Goal: Information Seeking & Learning: Learn about a topic

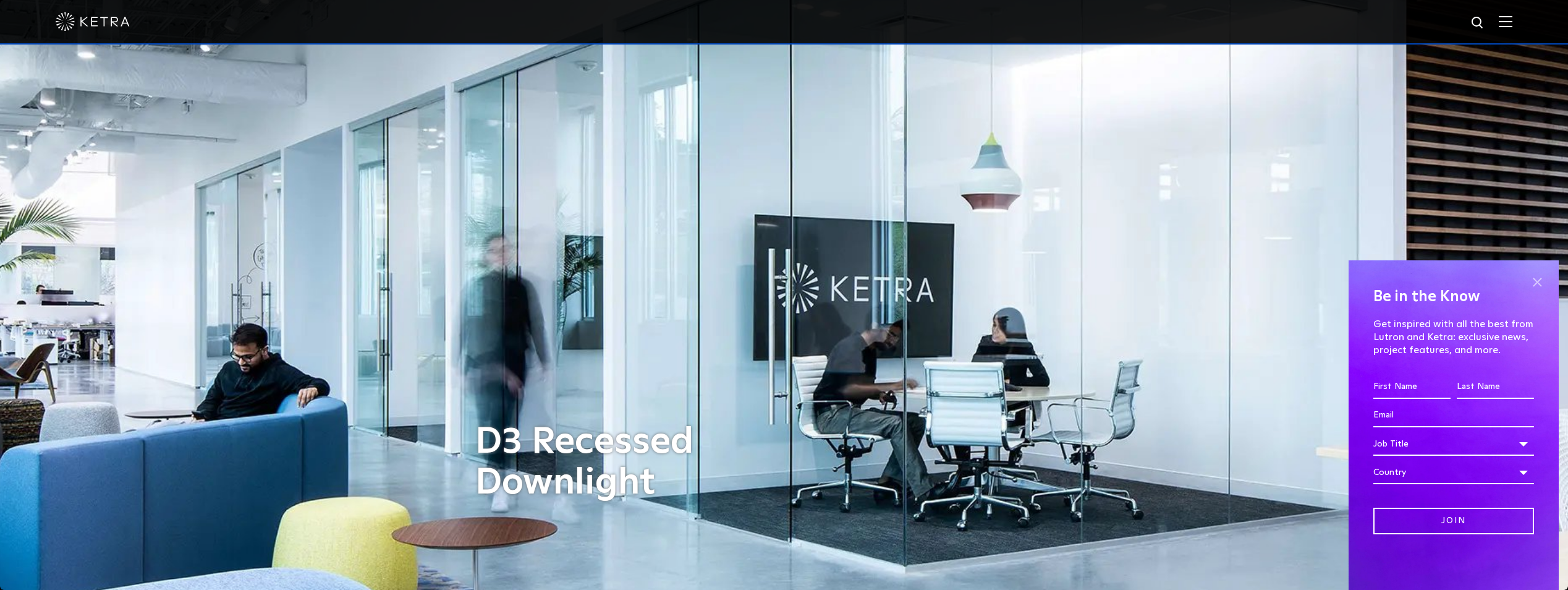
click at [1539, 277] on span at bounding box center [1537, 281] width 18 height 18
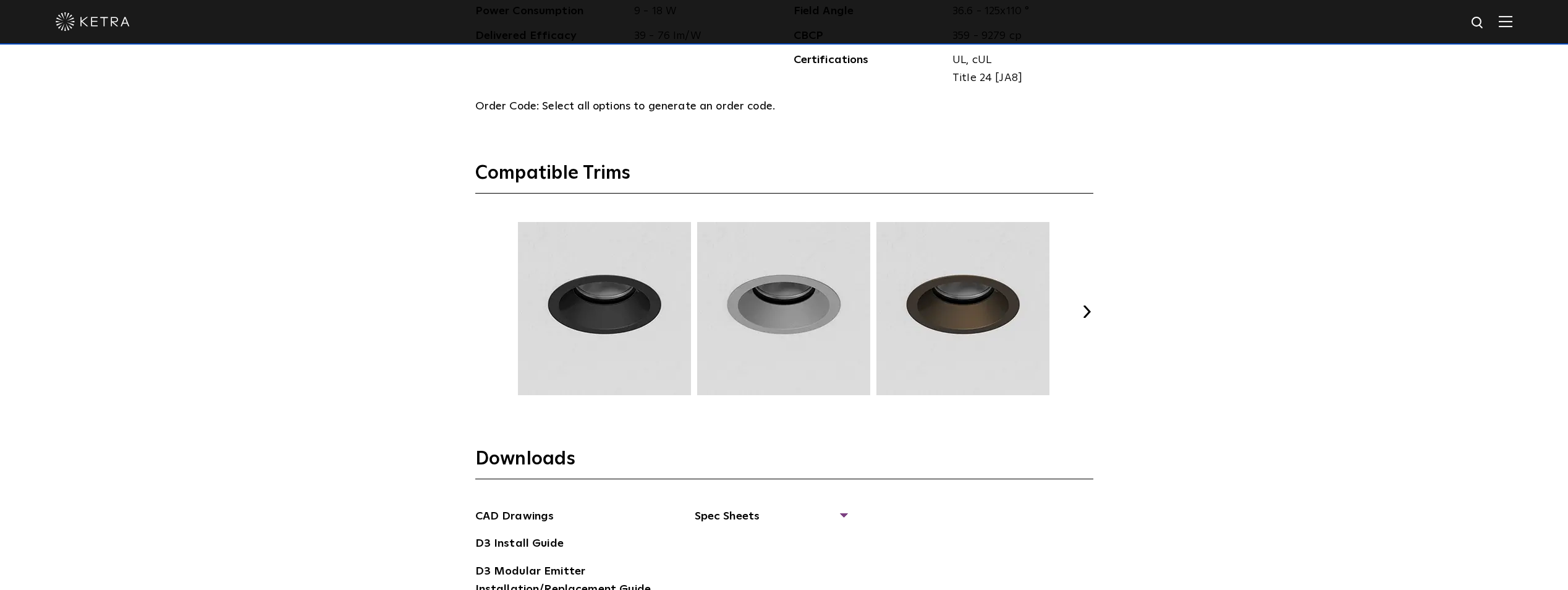
scroll to position [1607, 0]
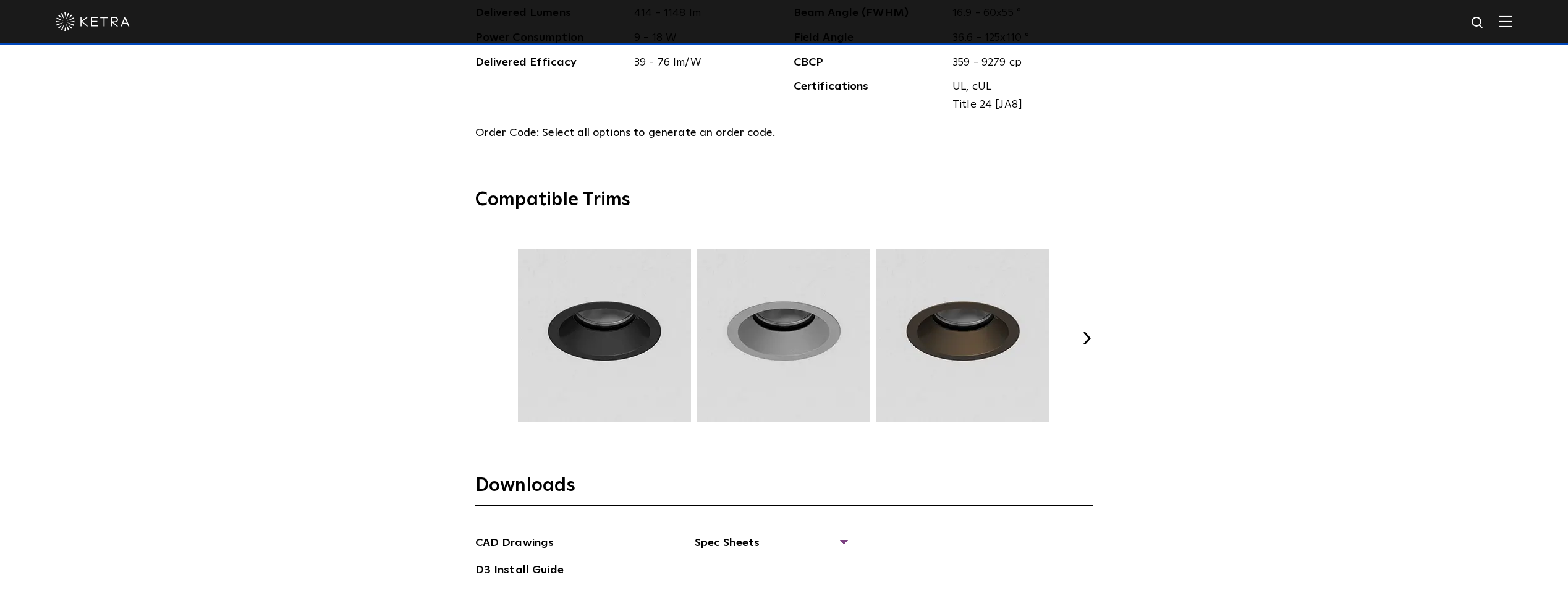
click at [1084, 337] on button "Next" at bounding box center [1087, 338] width 13 height 13
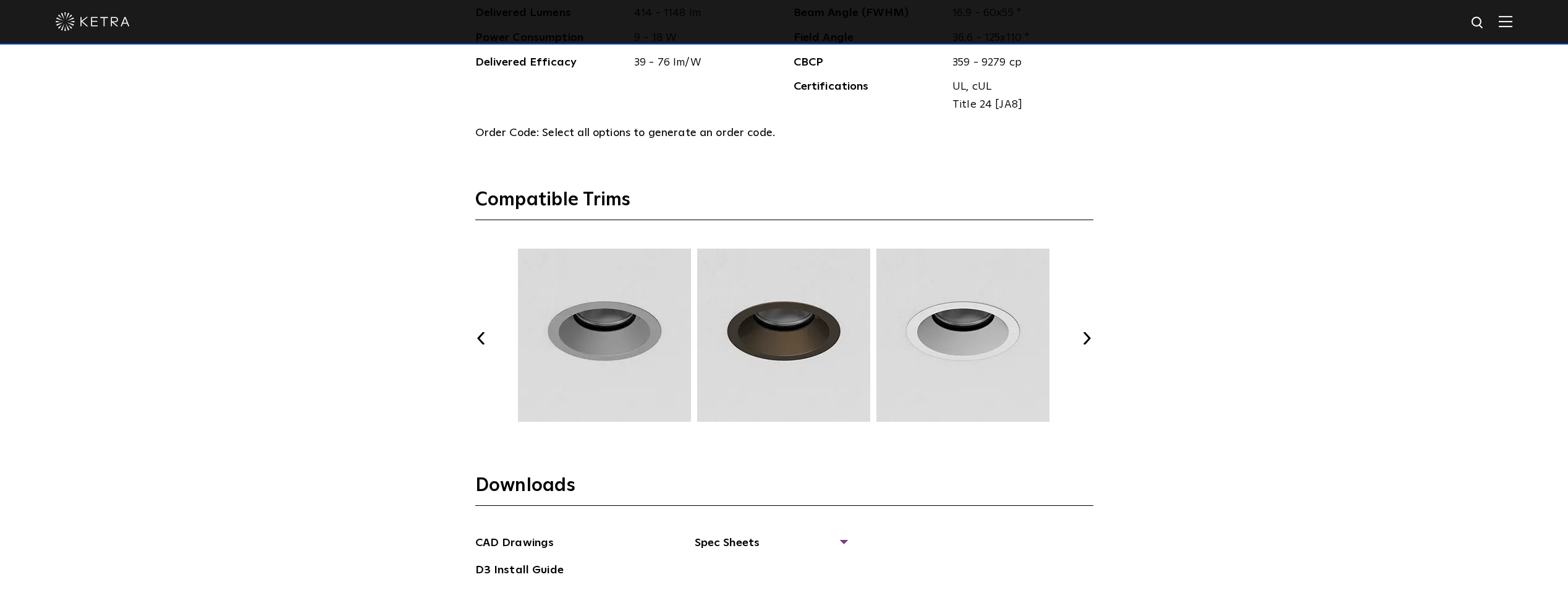
click at [1084, 337] on button "Next" at bounding box center [1087, 338] width 13 height 13
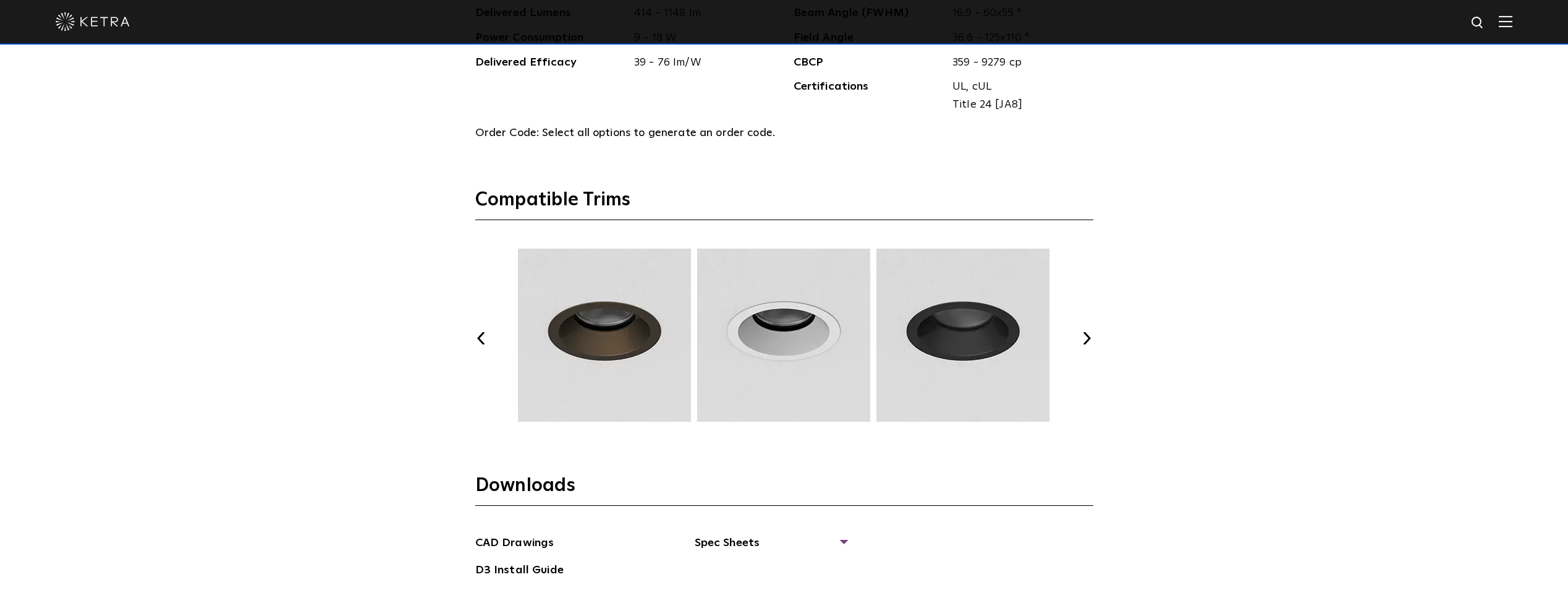
click at [1084, 337] on button "Next" at bounding box center [1087, 338] width 13 height 13
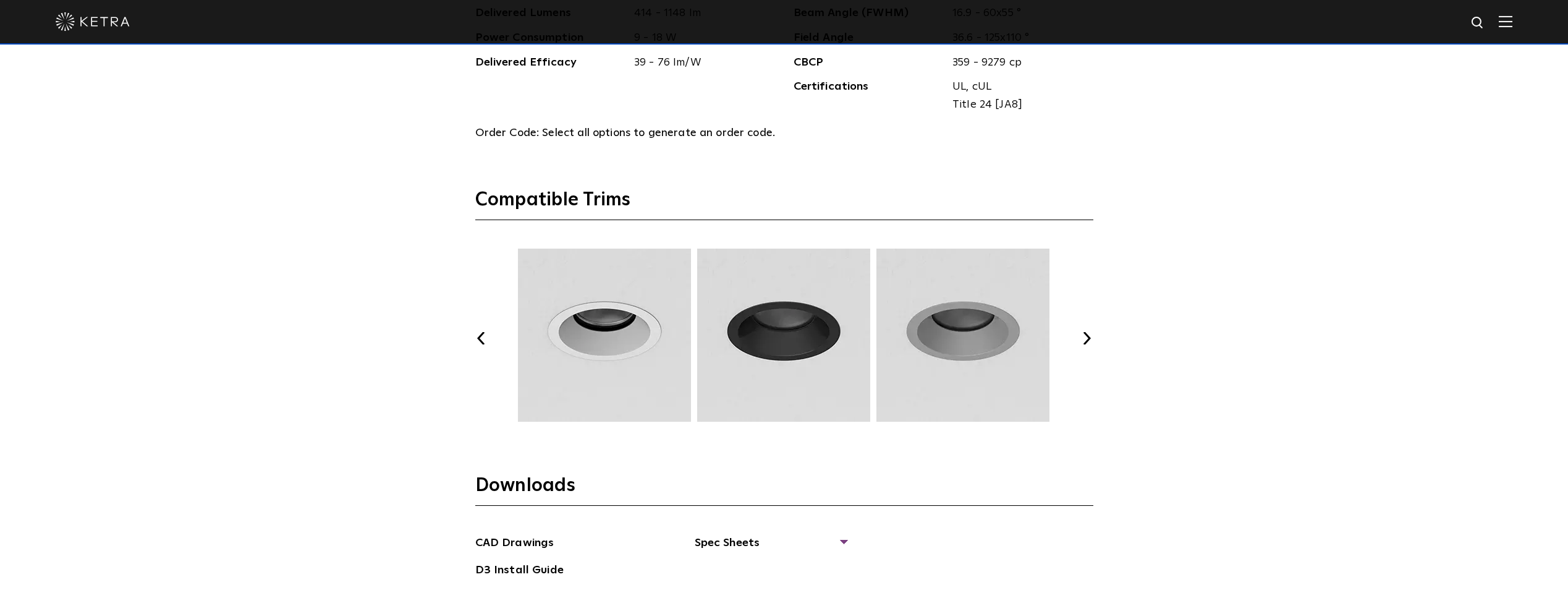
click at [1084, 337] on button "Next" at bounding box center [1087, 338] width 13 height 13
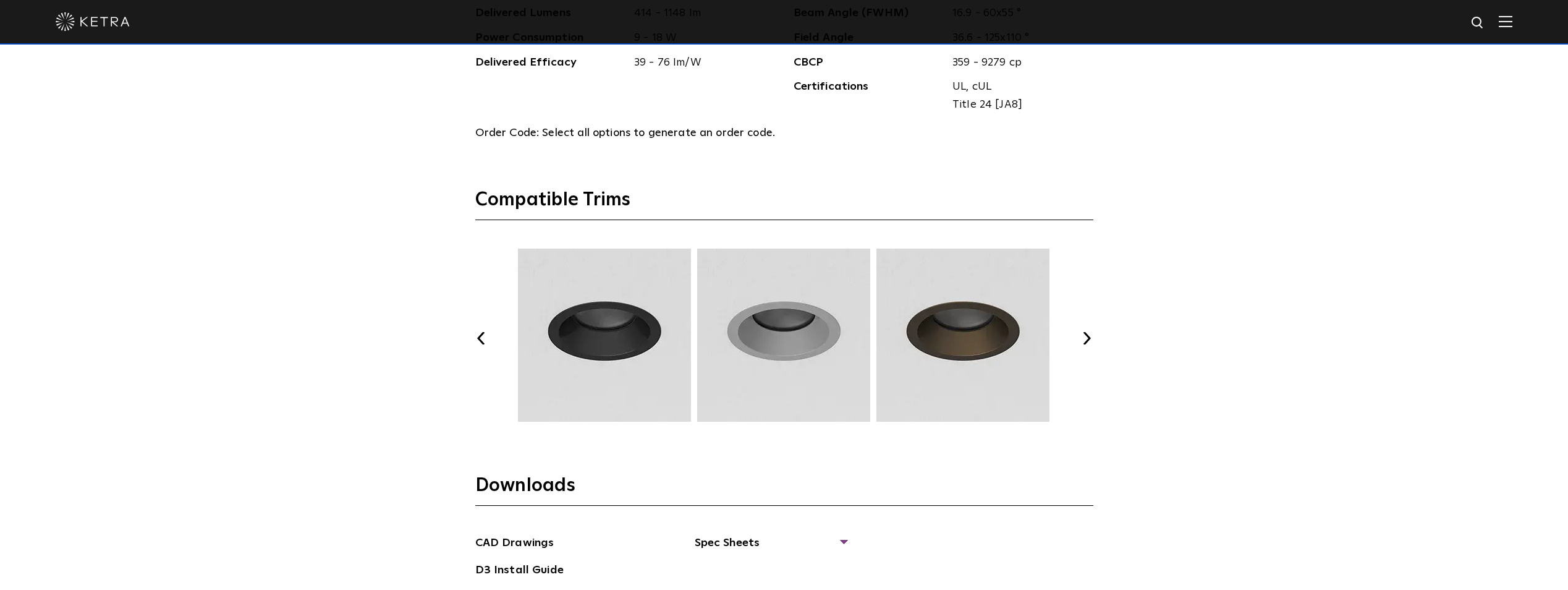
click at [1084, 337] on button "Next" at bounding box center [1087, 338] width 13 height 13
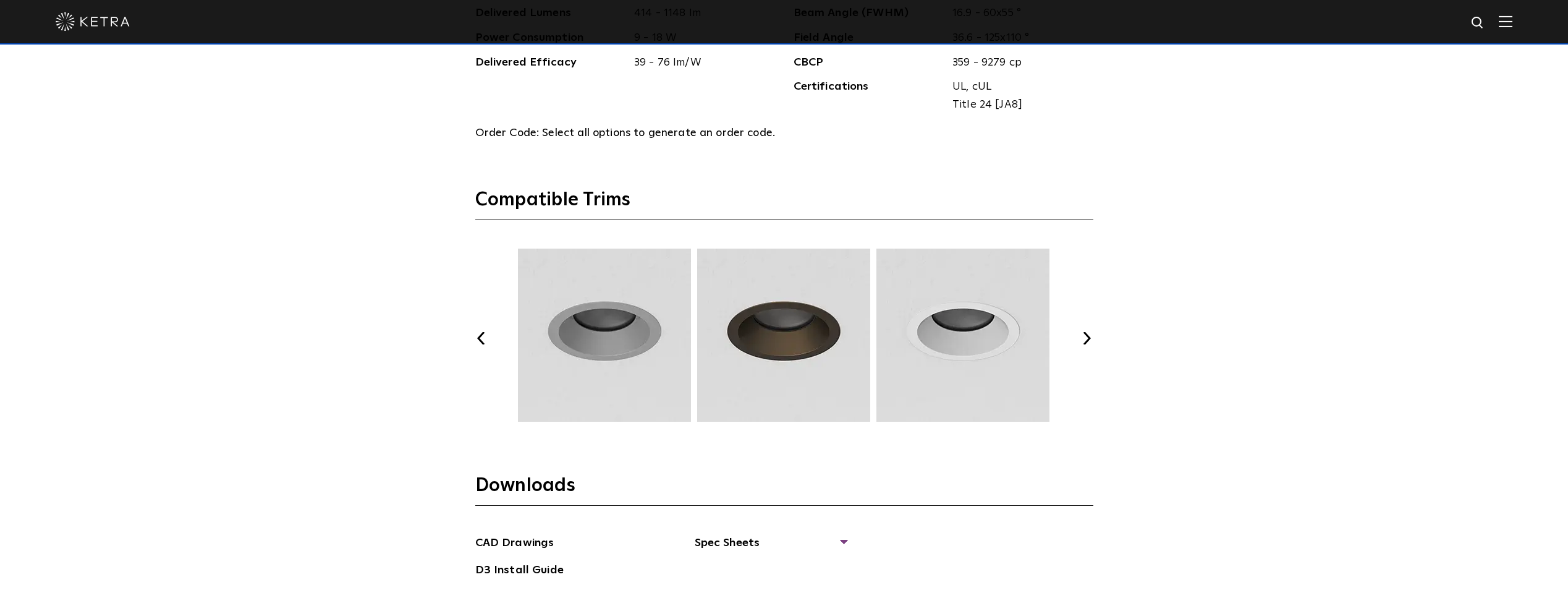
click at [1084, 337] on button "Next" at bounding box center [1087, 338] width 13 height 13
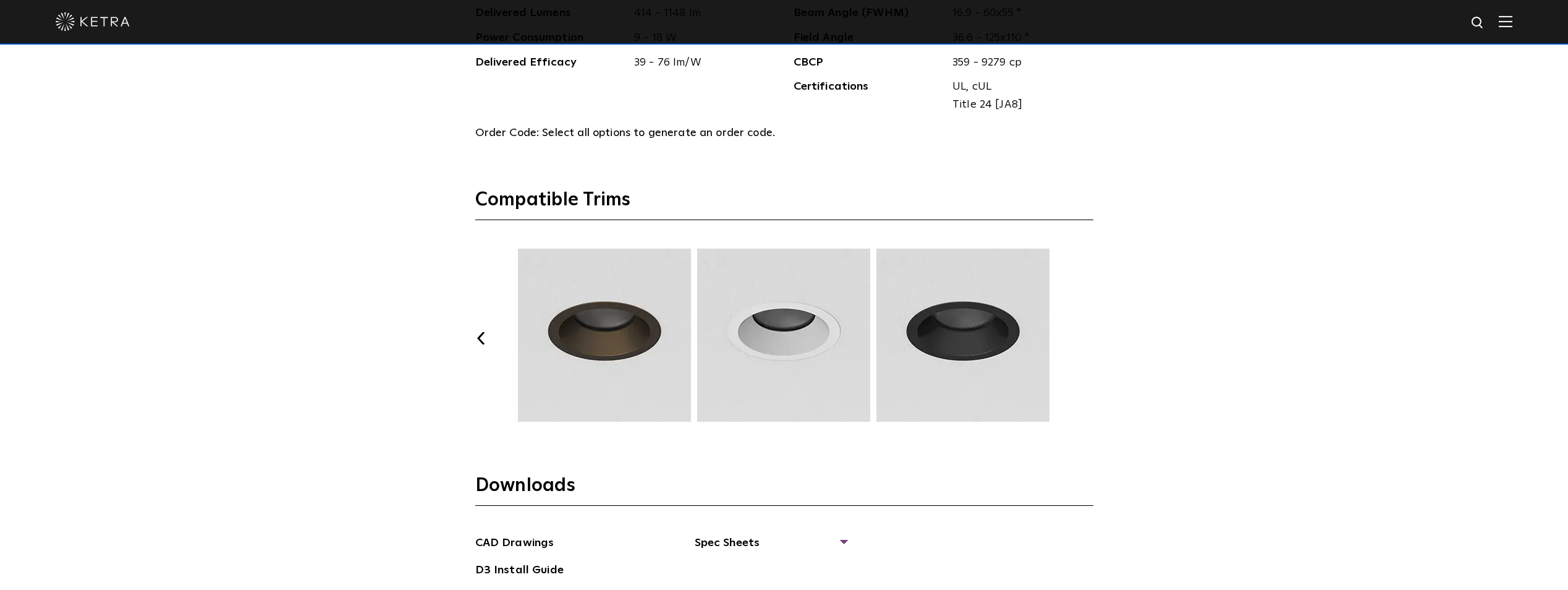
click at [1084, 337] on button "Next" at bounding box center [1087, 338] width 13 height 13
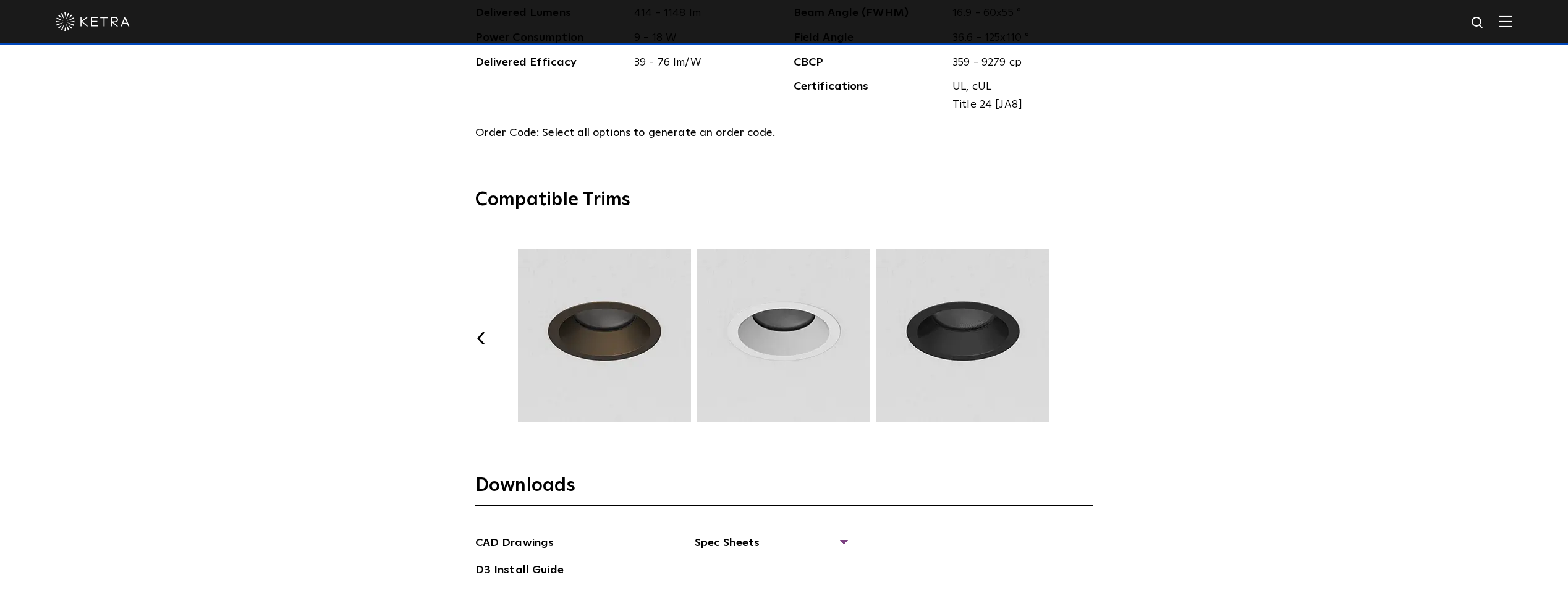
click at [1084, 337] on button "Next" at bounding box center [1087, 338] width 13 height 13
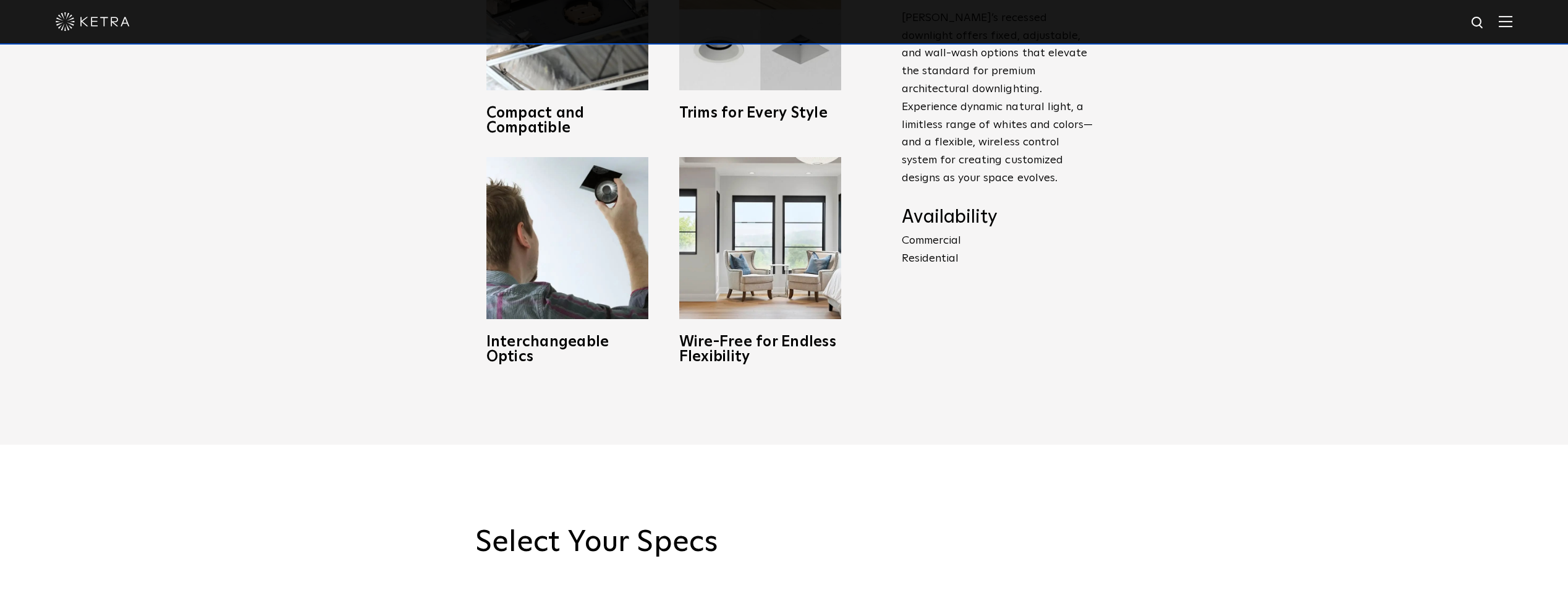
scroll to position [371, 0]
